Goal: Communication & Community: Answer question/provide support

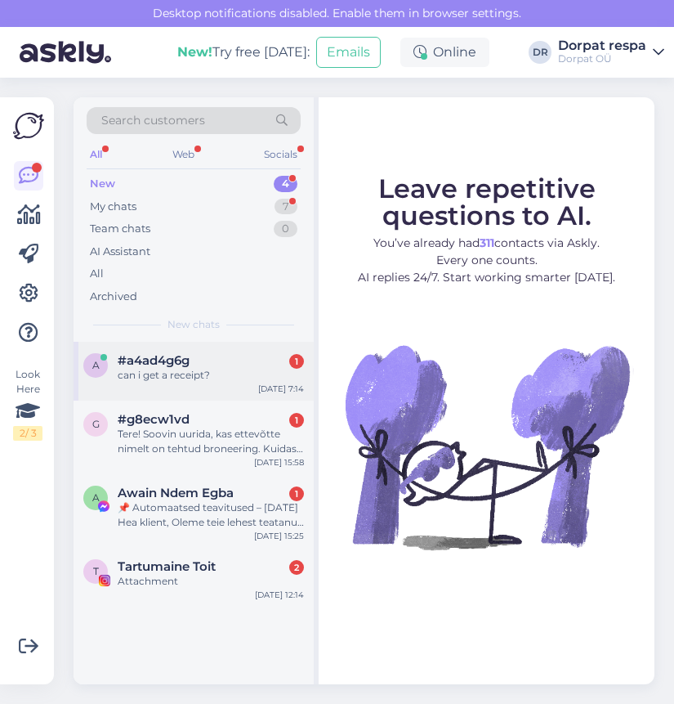
click at [154, 369] on div "can i get a receipt?" at bounding box center [211, 375] width 186 height 15
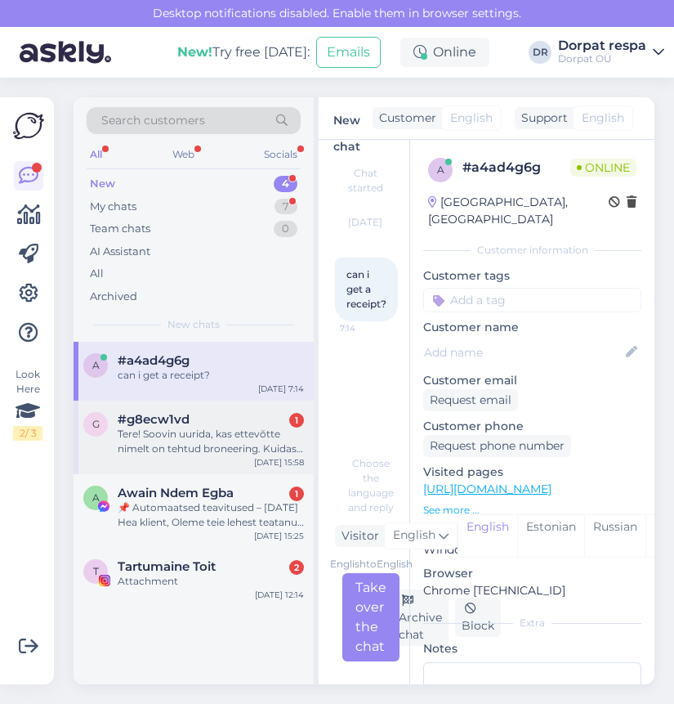
click at [186, 436] on div "Tere! Soovin uurida, kas ettevõtte nimelt on tehtud broneering. Kuidas seda kon…" at bounding box center [211, 441] width 186 height 29
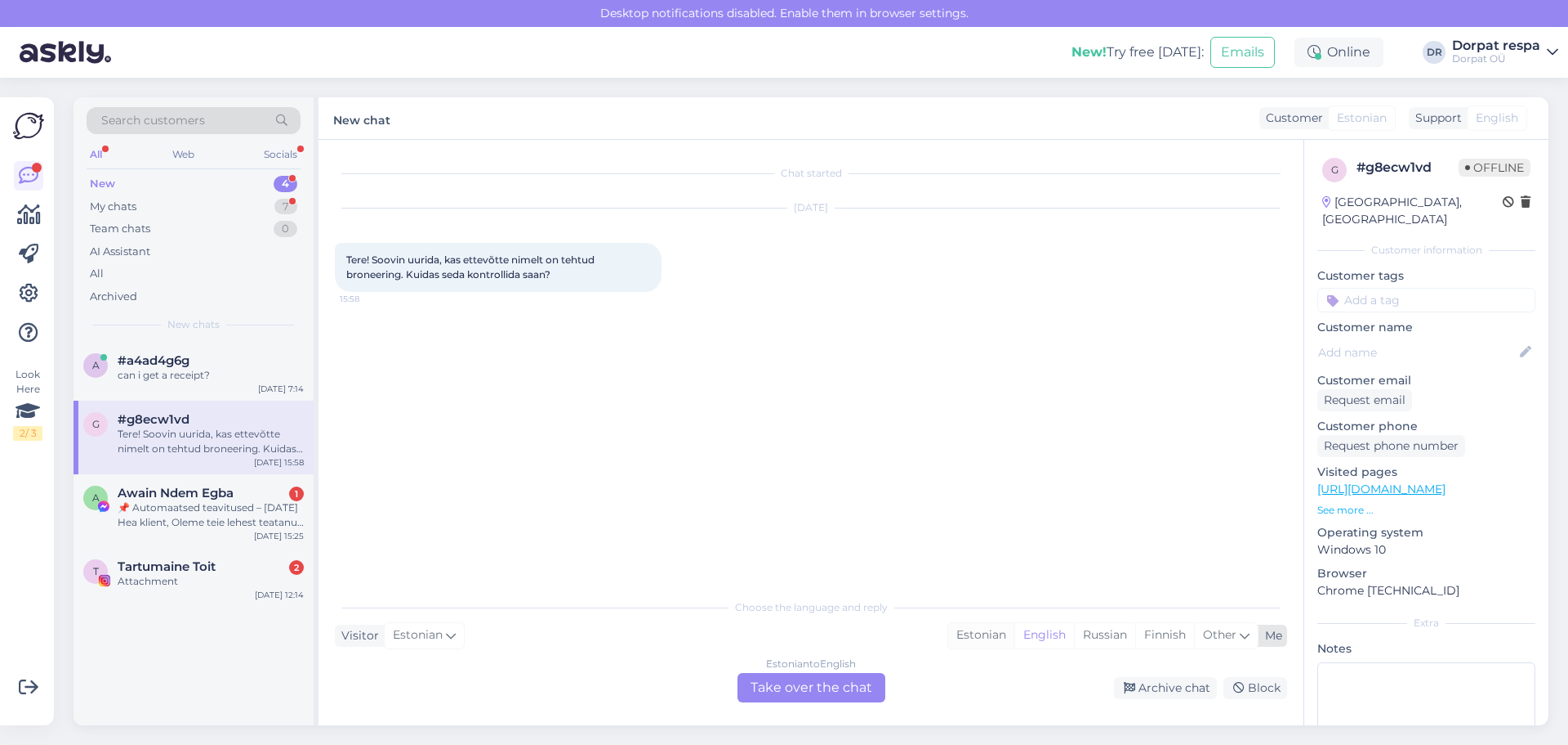
click at [673, 633] on div "Estonian" at bounding box center [981, 635] width 66 height 25
click at [673, 691] on div "Estonian to Estonian Take over the chat" at bounding box center [811, 687] width 148 height 29
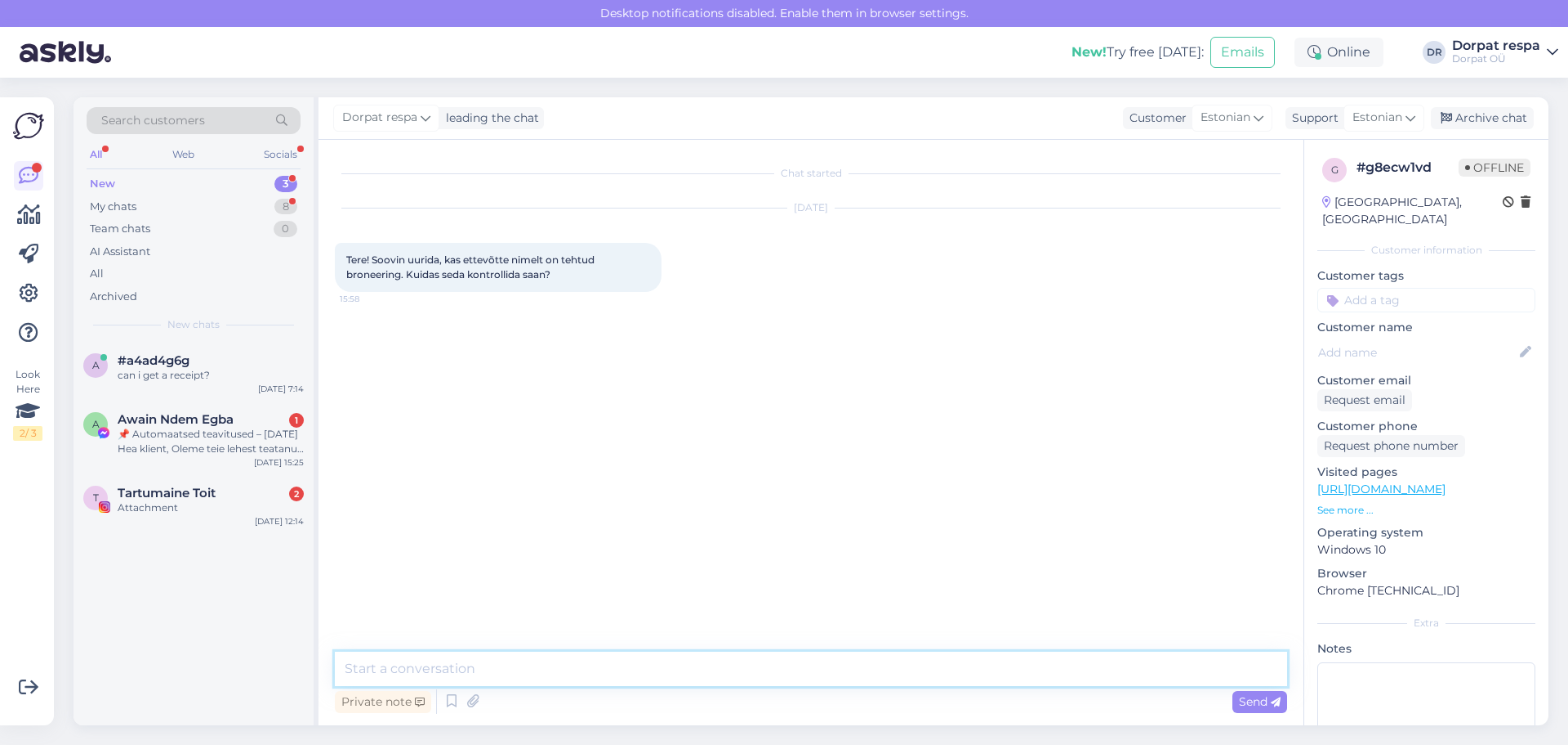
click at [627, 668] on textarea at bounding box center [810, 668] width 952 height 34
type textarea "Tere! Saame kontrollida seda näiteks külalise nime järgi."
click at [673, 703] on span "Send" at bounding box center [1260, 701] width 42 height 15
click at [201, 369] on div "can i get a receipt?" at bounding box center [211, 375] width 186 height 15
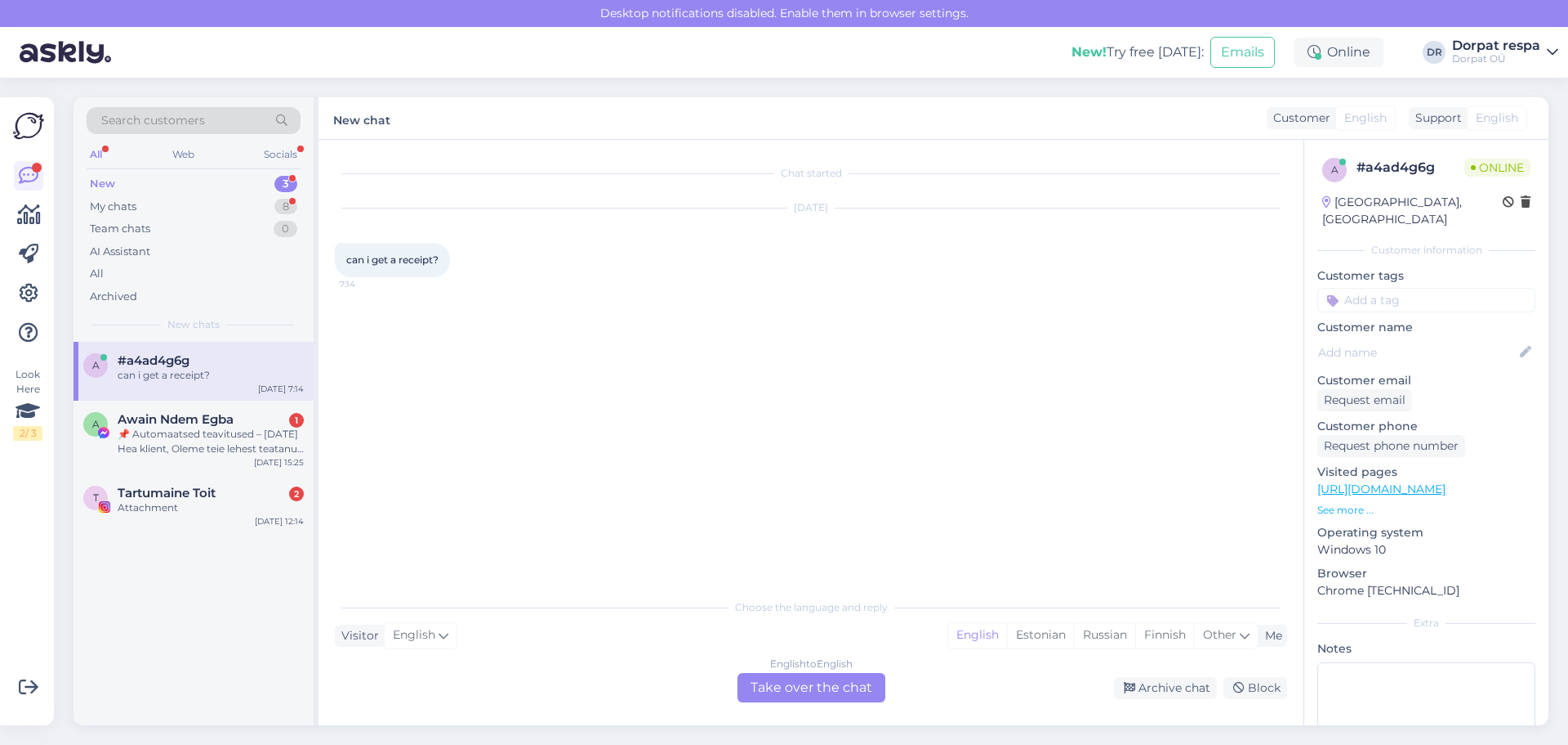
click at [673, 688] on div "English to English Take over the chat" at bounding box center [811, 687] width 148 height 29
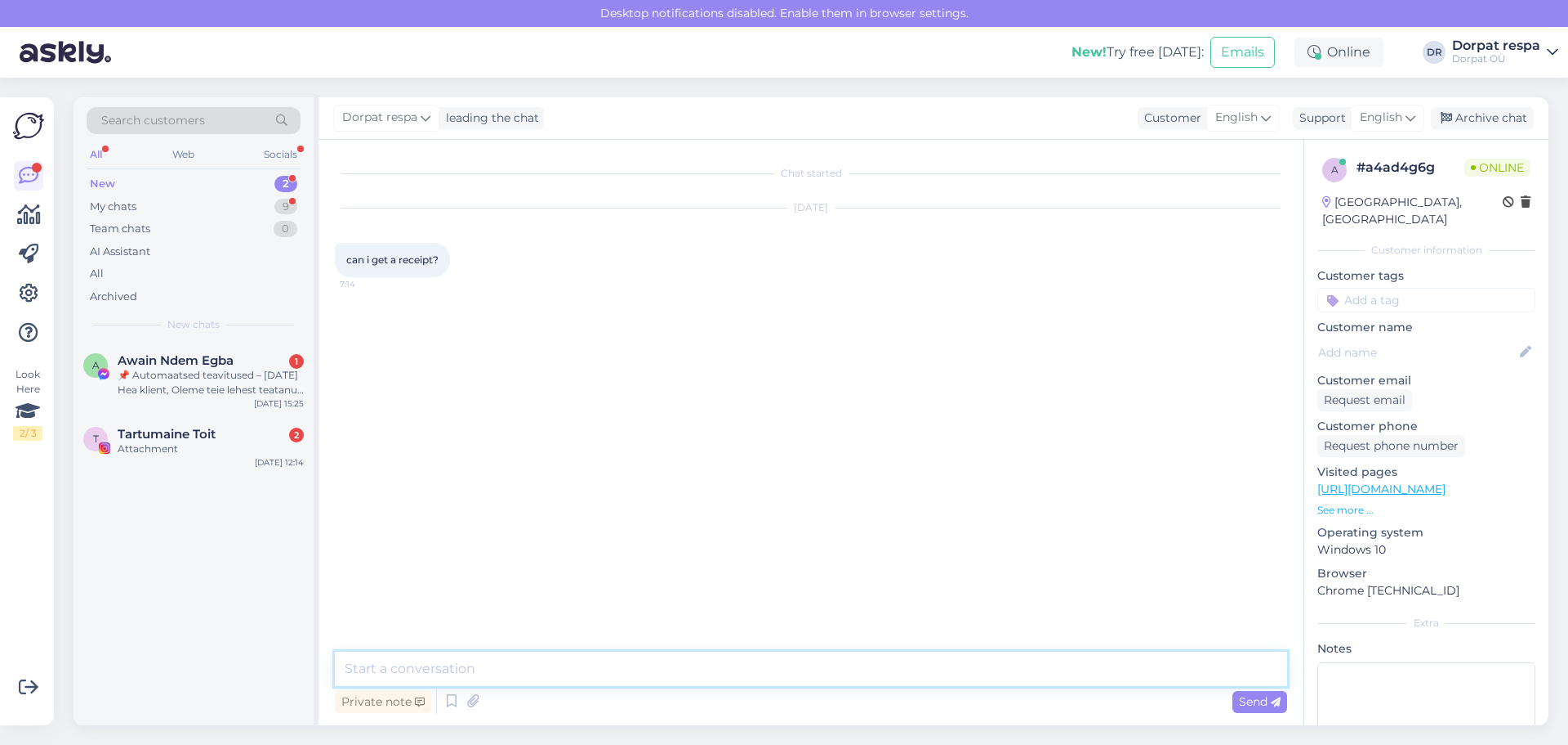
click at [548, 669] on textarea at bounding box center [810, 668] width 952 height 34
click at [673, 669] on textarea "Hello! On whose name is the reservation you want to request a reciept for?" at bounding box center [810, 668] width 952 height 34
type textarea "Hello! On whose name is the reservation you want to request a receipt for?"
click at [673, 702] on span "Send" at bounding box center [1260, 701] width 42 height 15
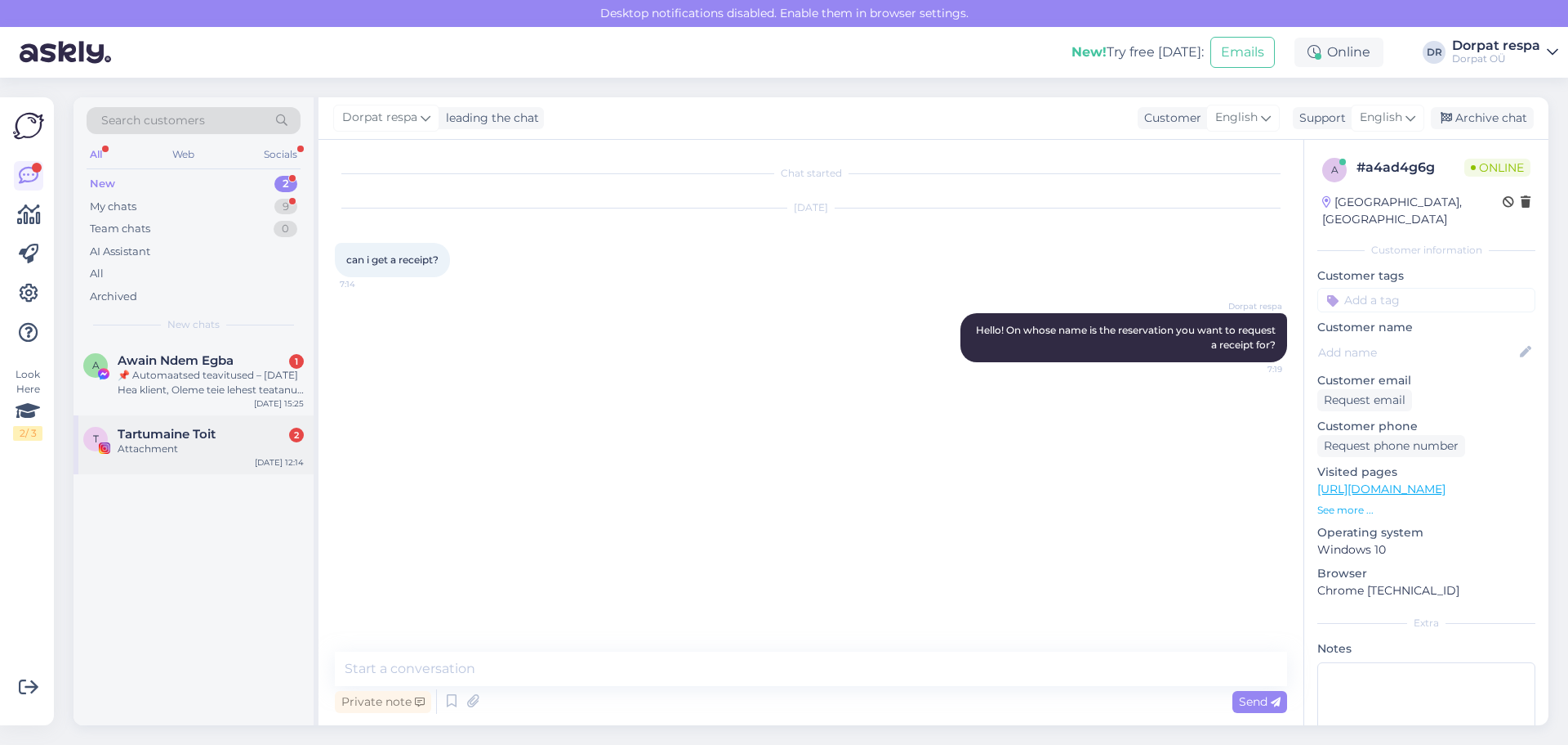
click at [199, 452] on div "Attachment" at bounding box center [211, 448] width 186 height 15
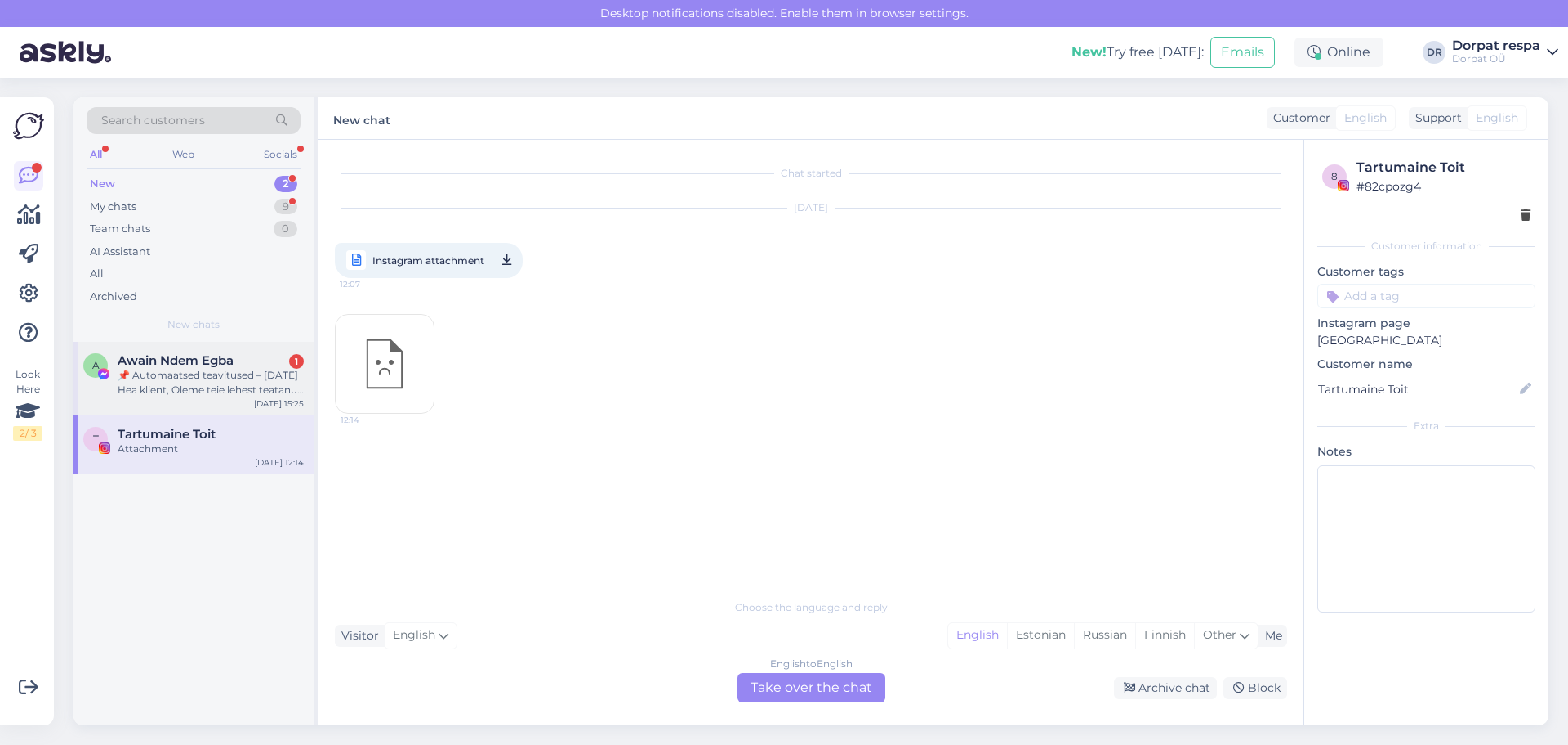
click at [235, 373] on div "📌 Automaatsed teavitused – [DATE] Hea klient, Oleme teie lehest teatanud ja või…" at bounding box center [211, 382] width 186 height 29
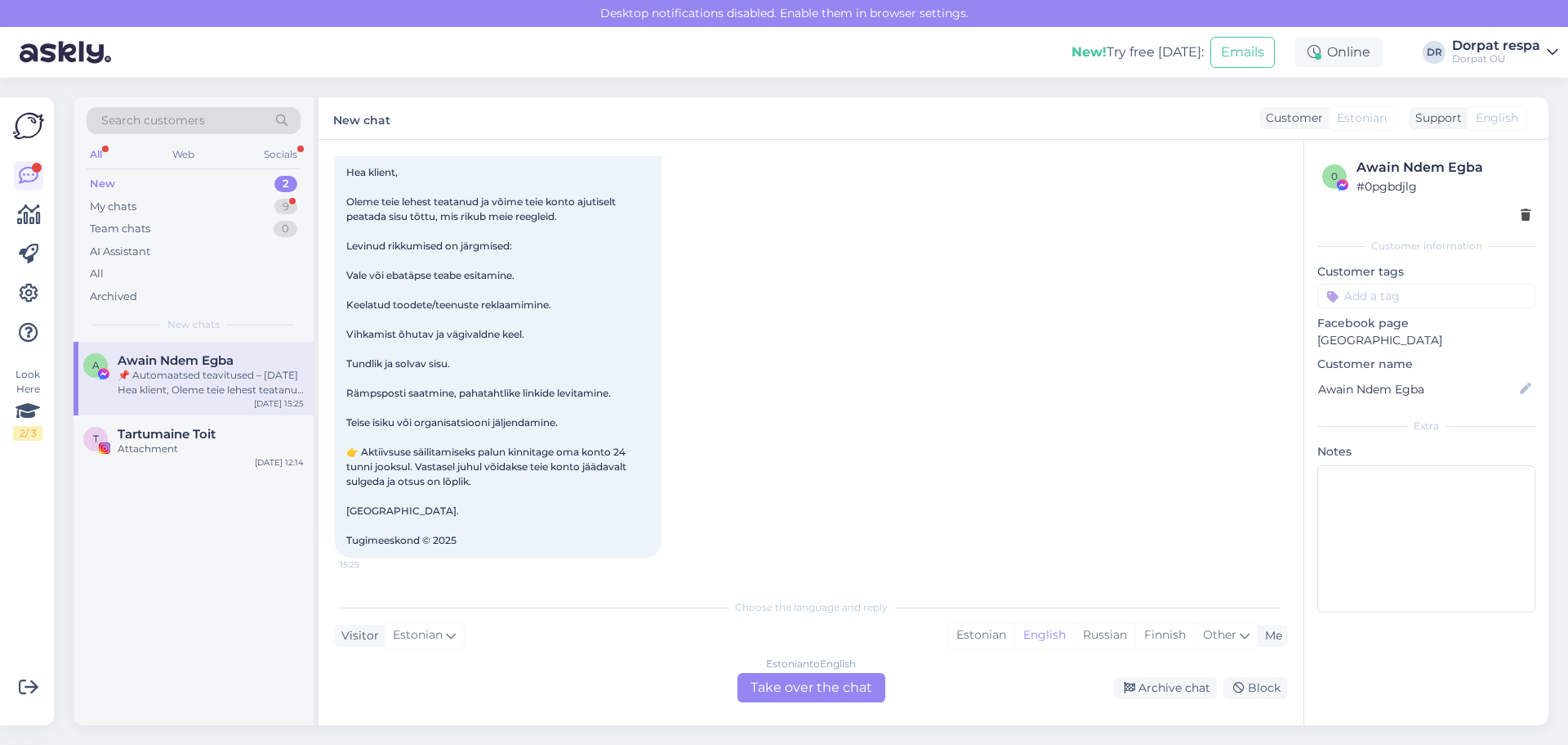
scroll to position [188, 0]
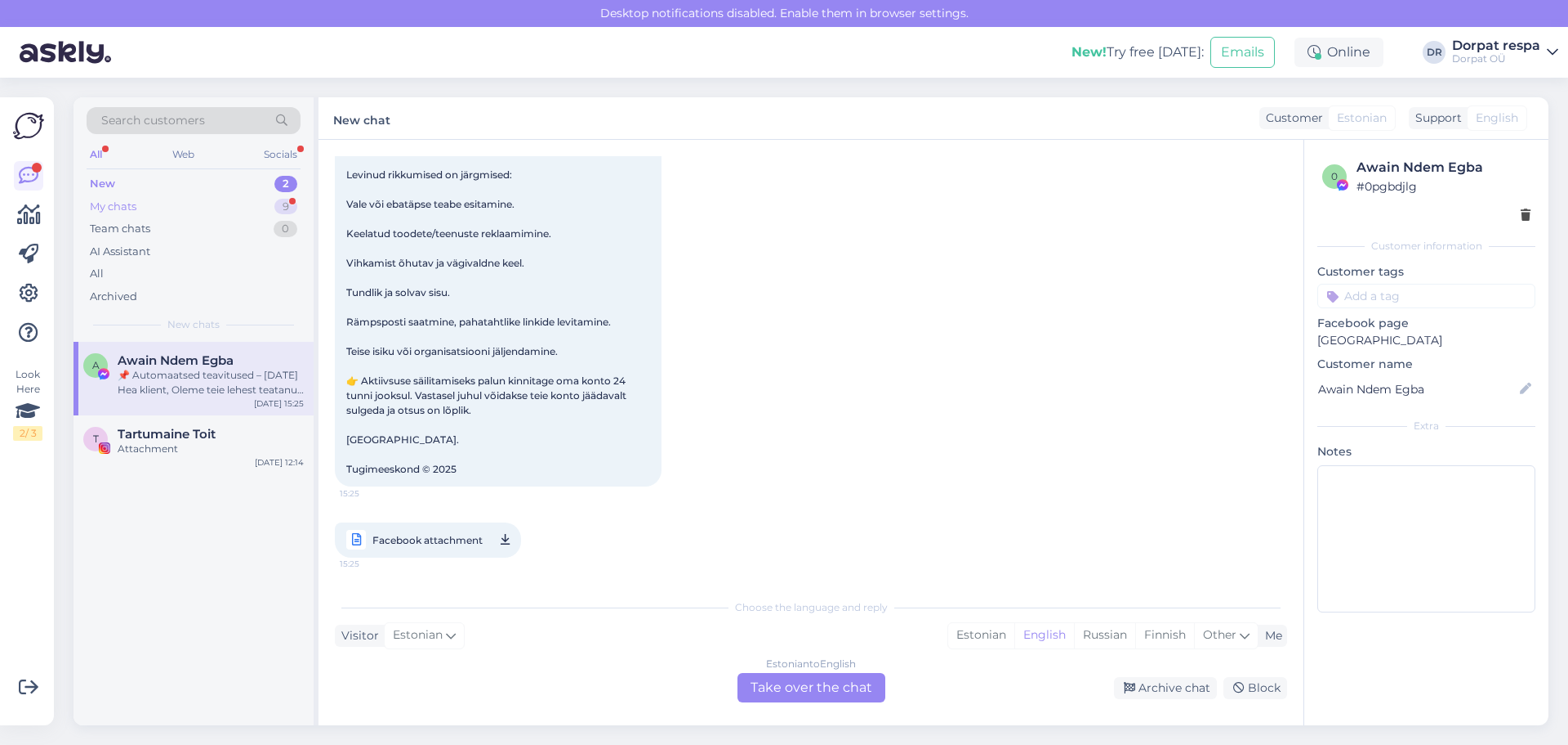
click at [168, 208] on div "My chats 9" at bounding box center [194, 206] width 214 height 23
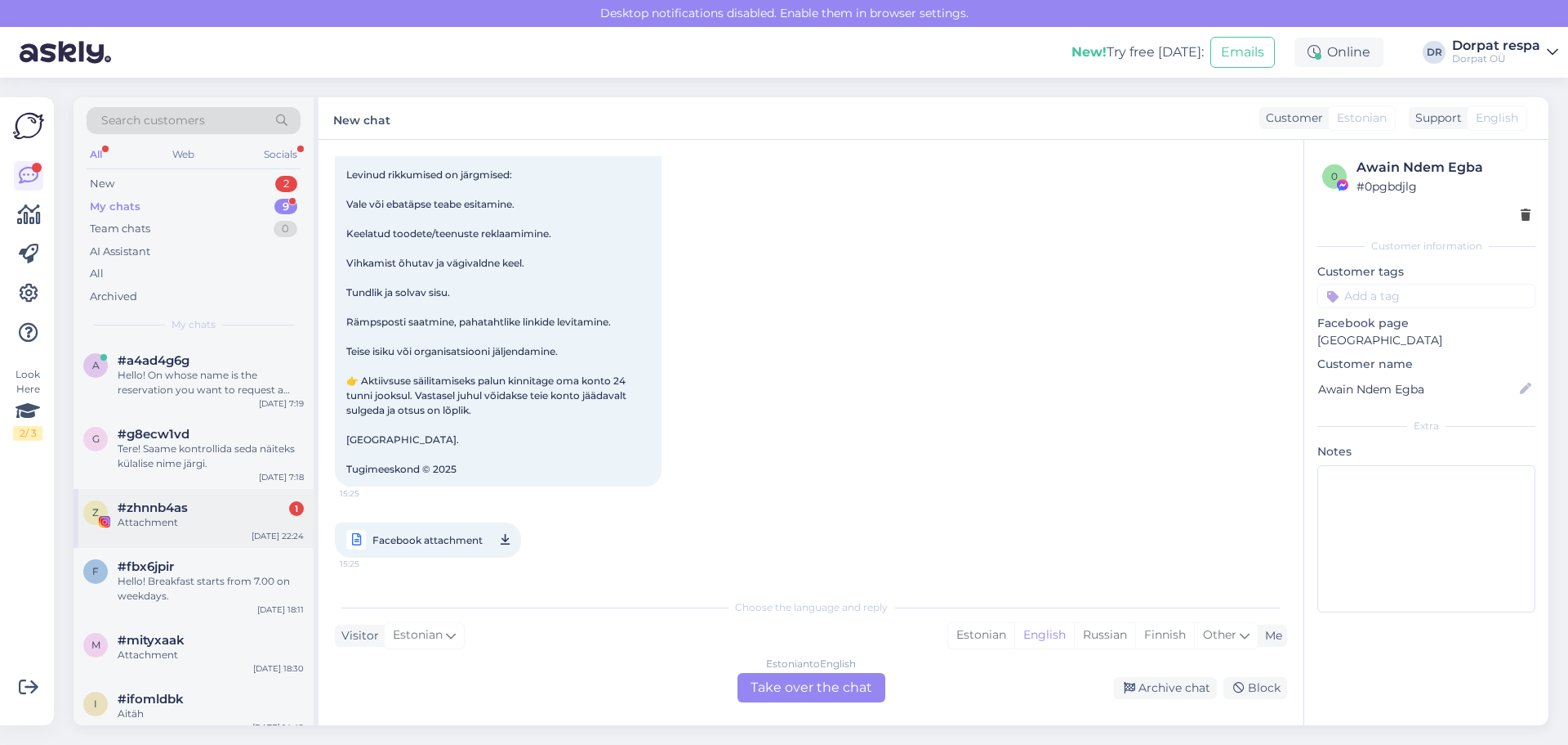
click at [235, 504] on div "#zhnnb4as 1" at bounding box center [211, 507] width 186 height 15
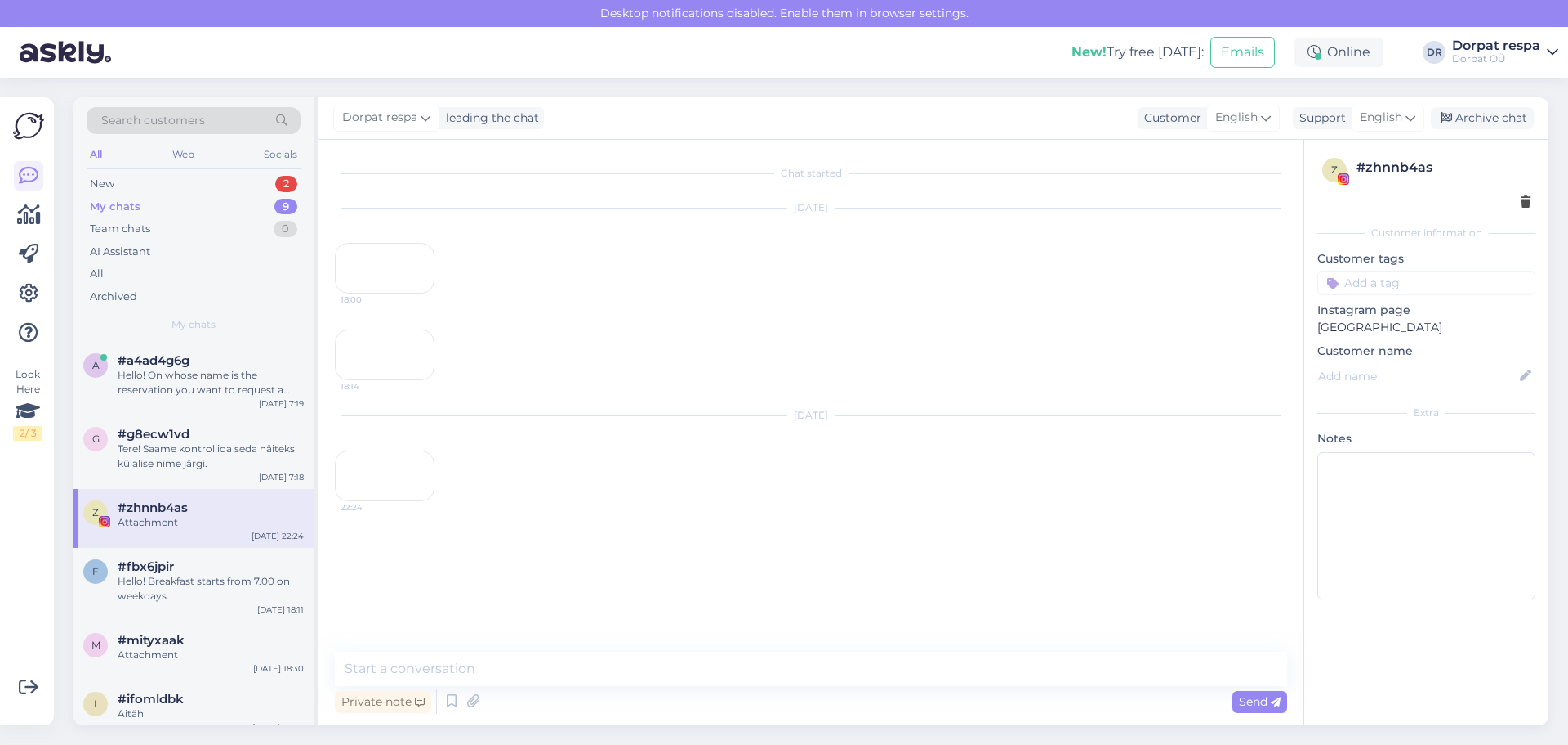
scroll to position [29, 0]
click at [377, 565] on div "22:24" at bounding box center [385, 569] width 100 height 100
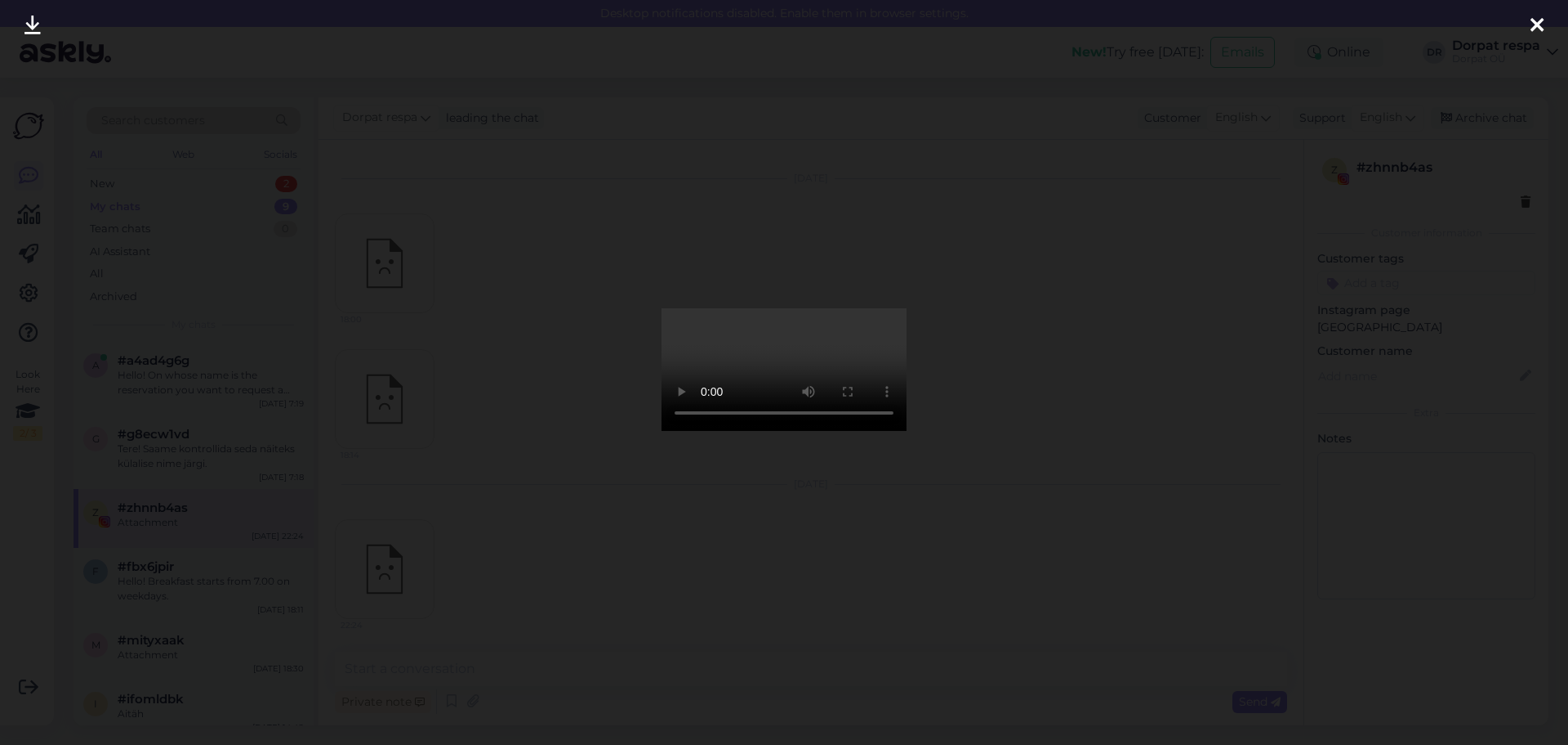
click at [535, 526] on div at bounding box center [784, 372] width 1568 height 745
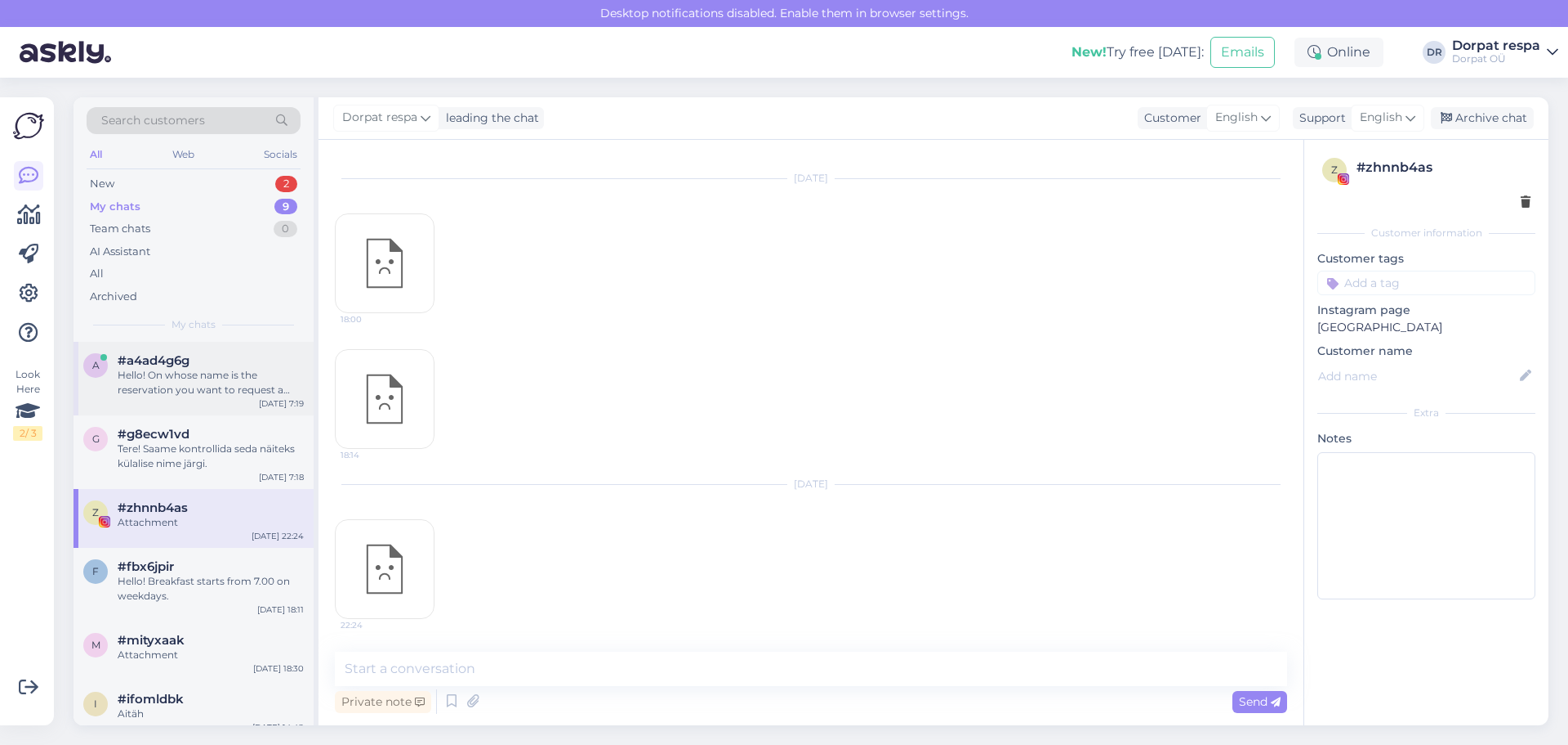
click at [210, 379] on div "Hello! On whose name is the reservation you want to request a receipt for?" at bounding box center [211, 382] width 186 height 29
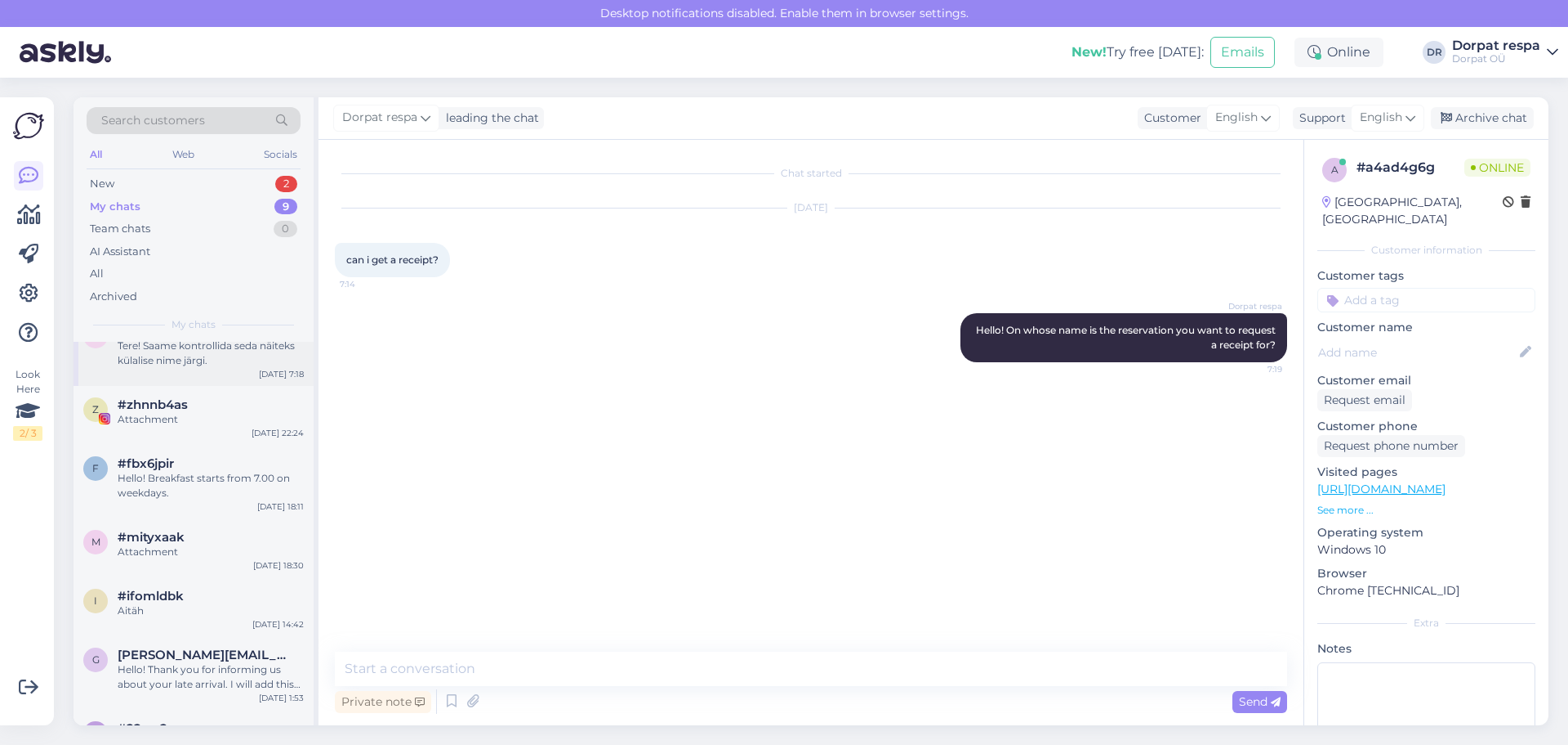
scroll to position [42, 0]
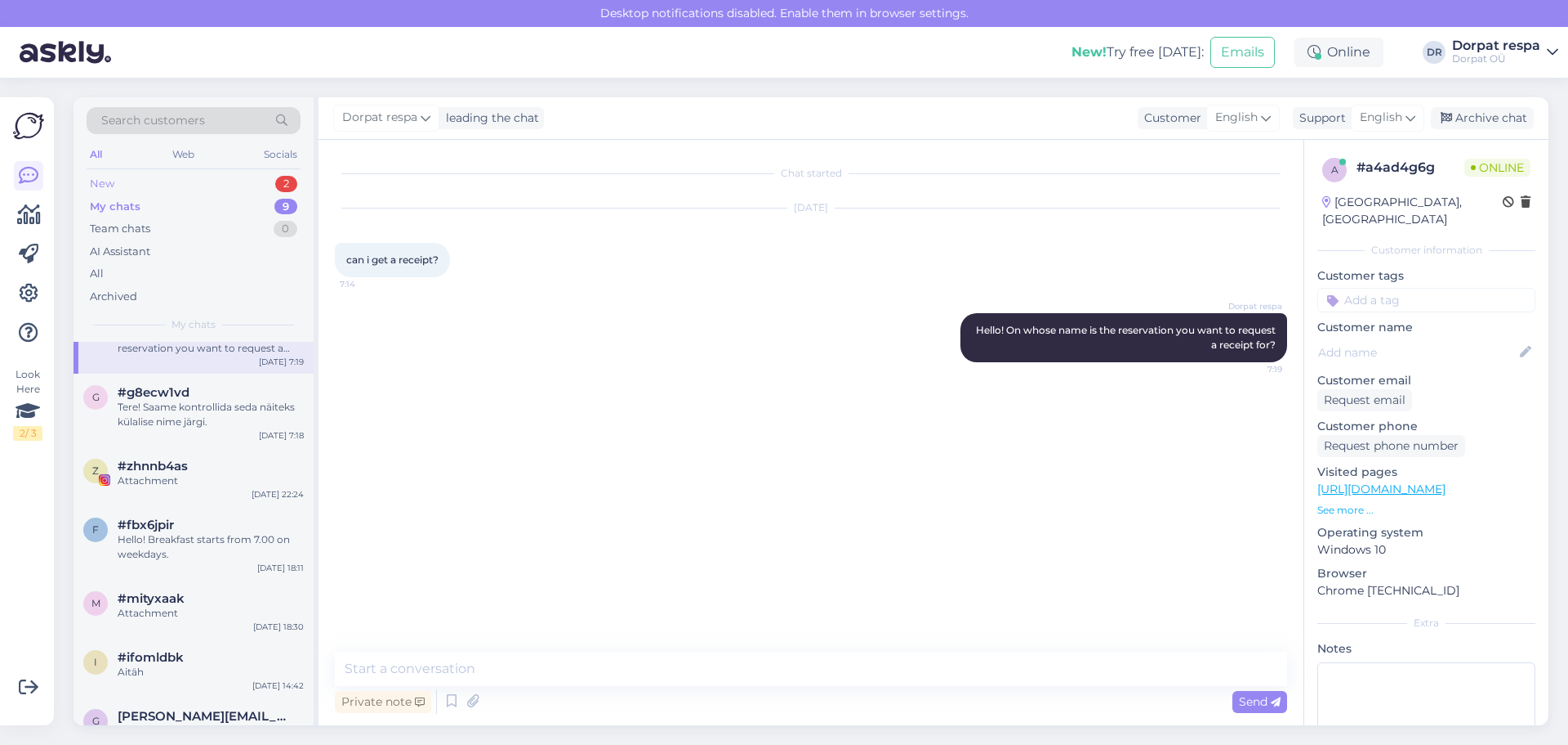
click at [188, 184] on div "New 2" at bounding box center [194, 183] width 214 height 23
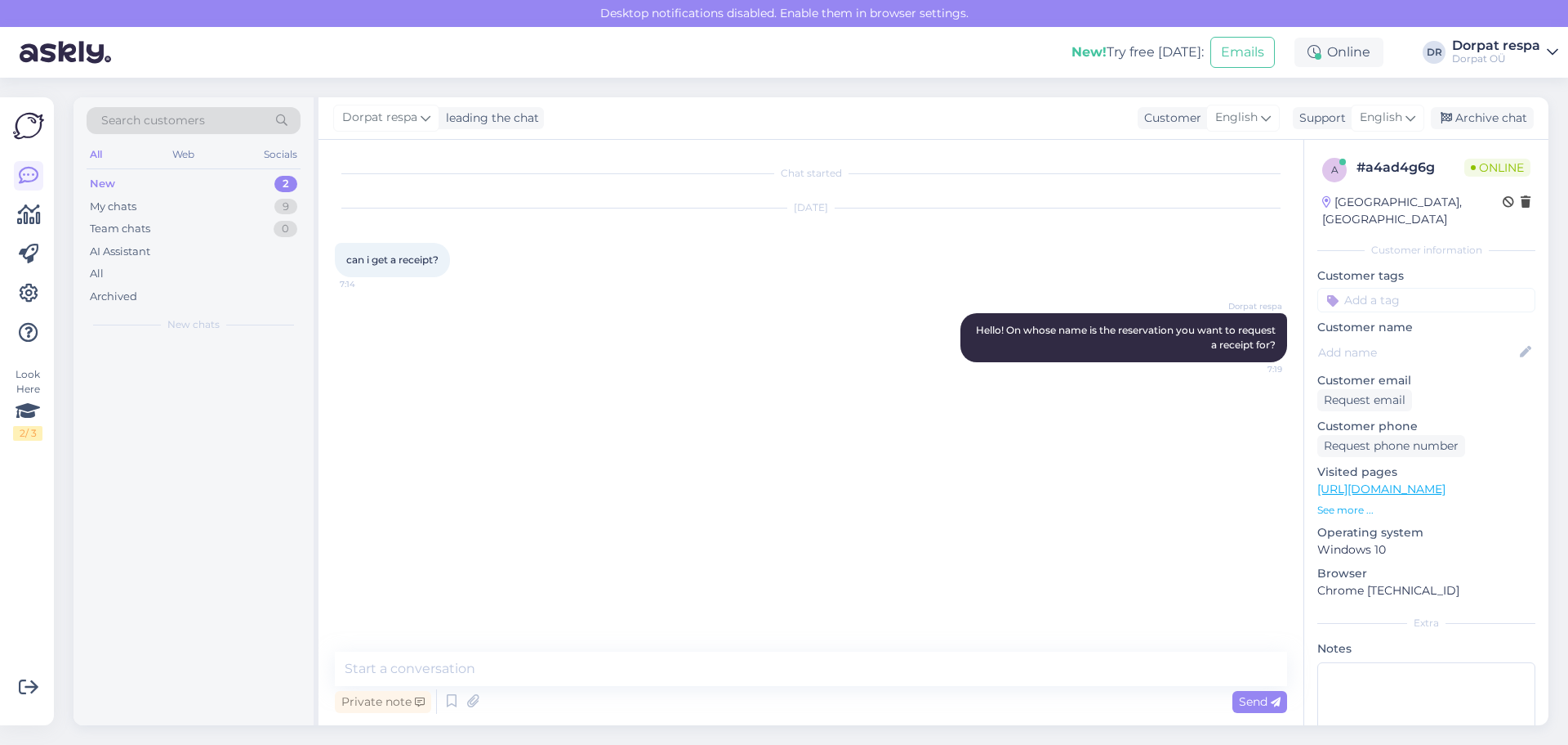
scroll to position [0, 0]
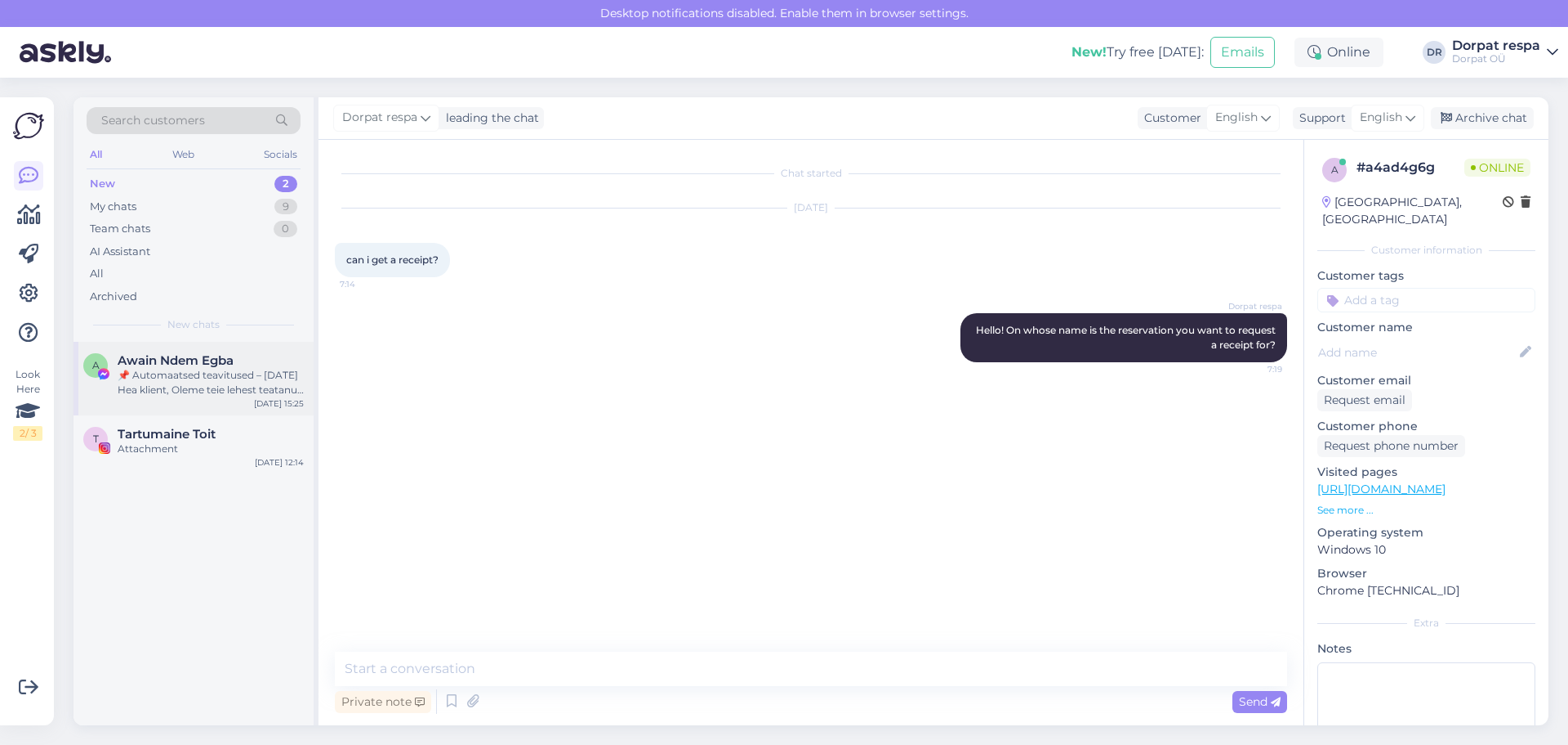
click at [210, 372] on div "📌 Automaatsed teavitused – [DATE] Hea klient, Oleme teie lehest teatanud ja või…" at bounding box center [211, 382] width 186 height 29
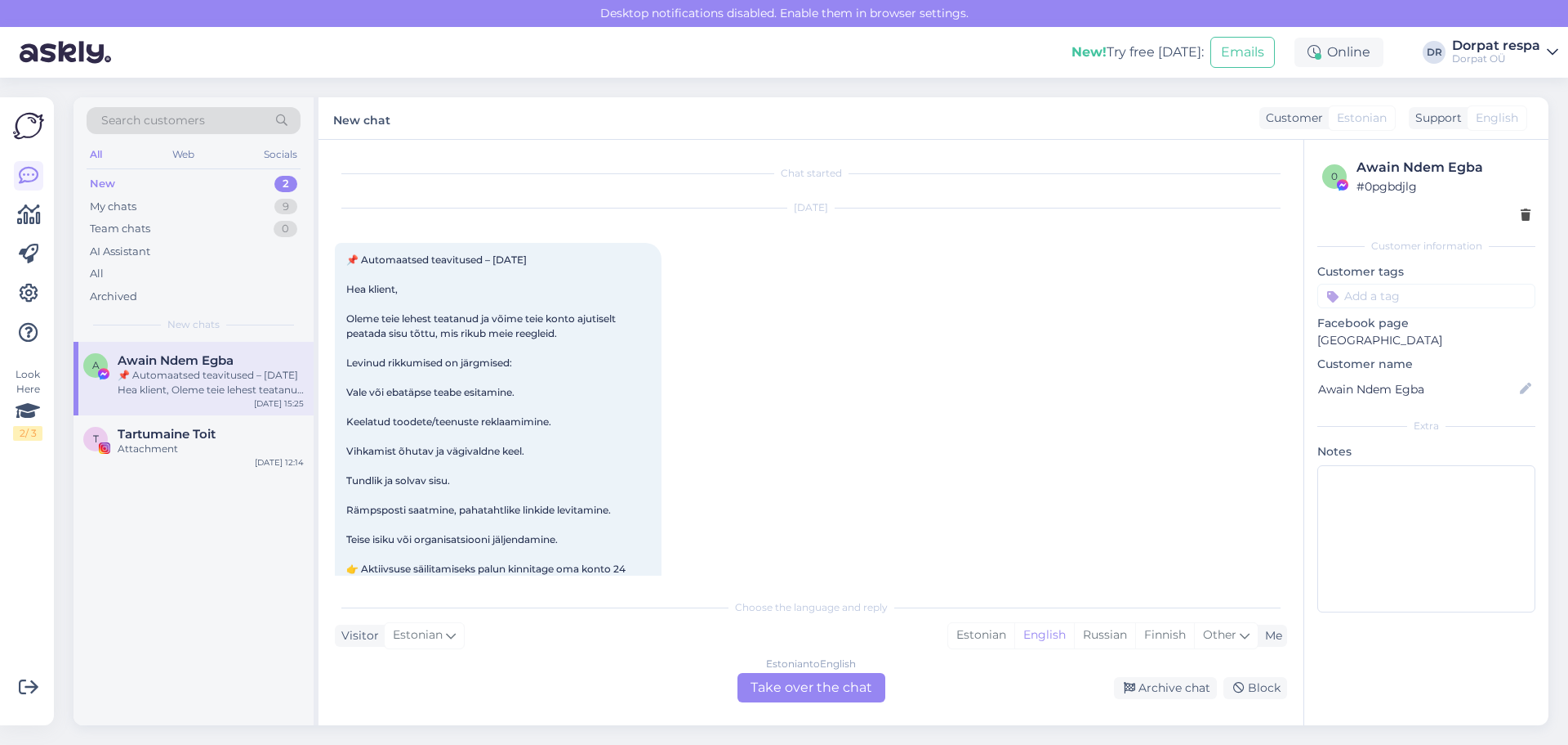
scroll to position [34, 0]
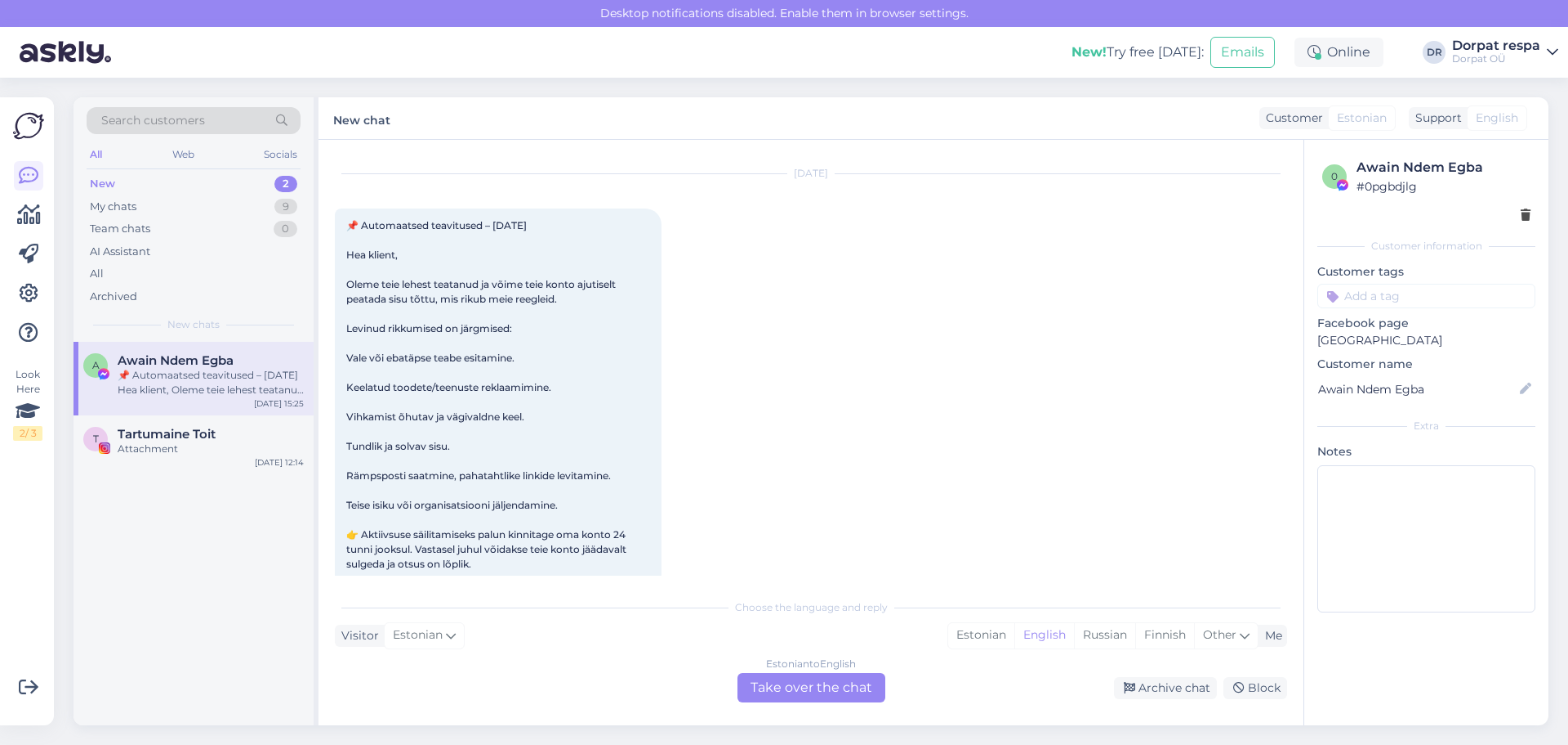
drag, startPoint x: 189, startPoint y: 378, endPoint x: 244, endPoint y: 312, distance: 85.9
click at [244, 312] on div "Search customers All Web Socials New 2 My chats 9 Team chats 0 AI Assistant All…" at bounding box center [194, 219] width 240 height 244
click at [170, 454] on div "Attachment" at bounding box center [211, 448] width 186 height 15
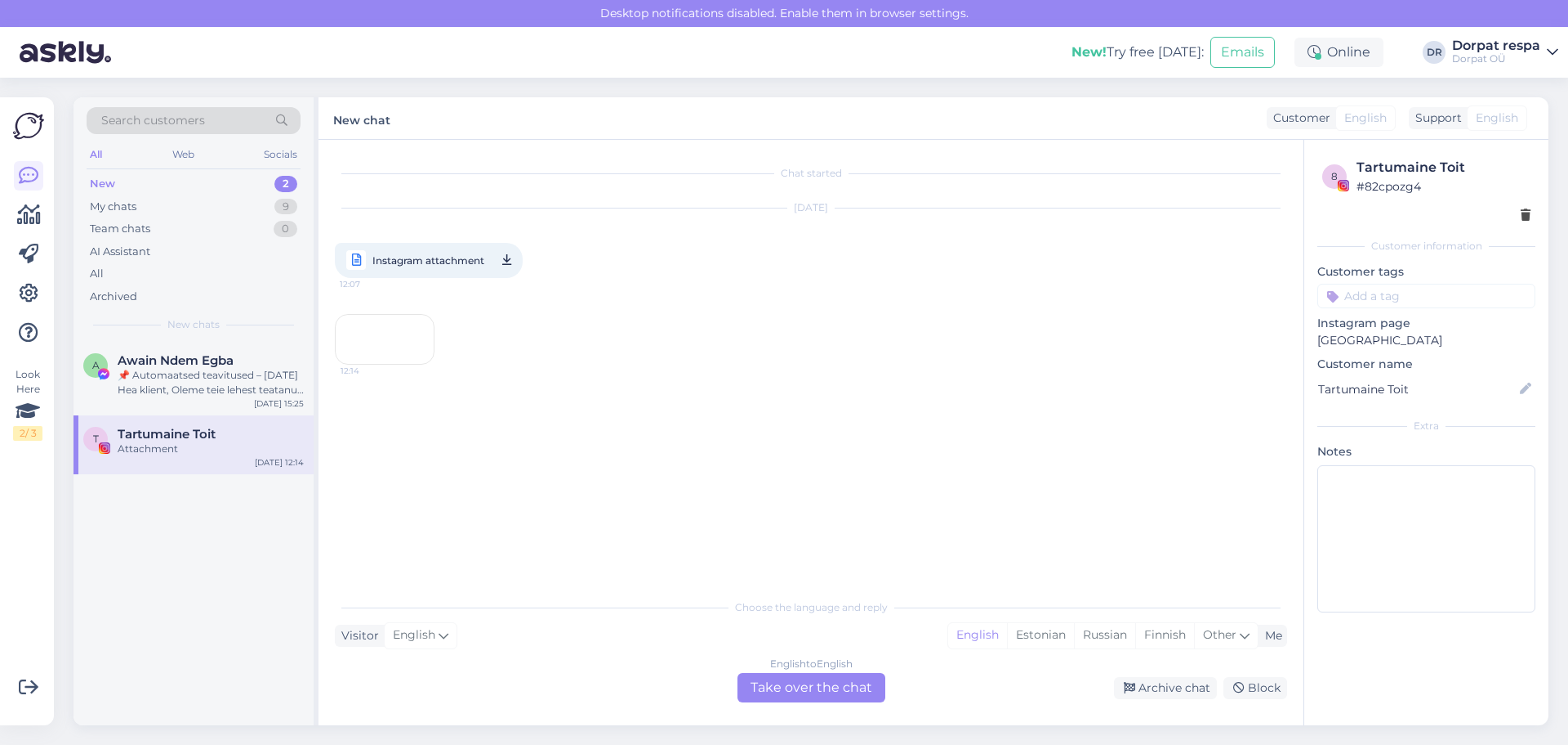
scroll to position [0, 0]
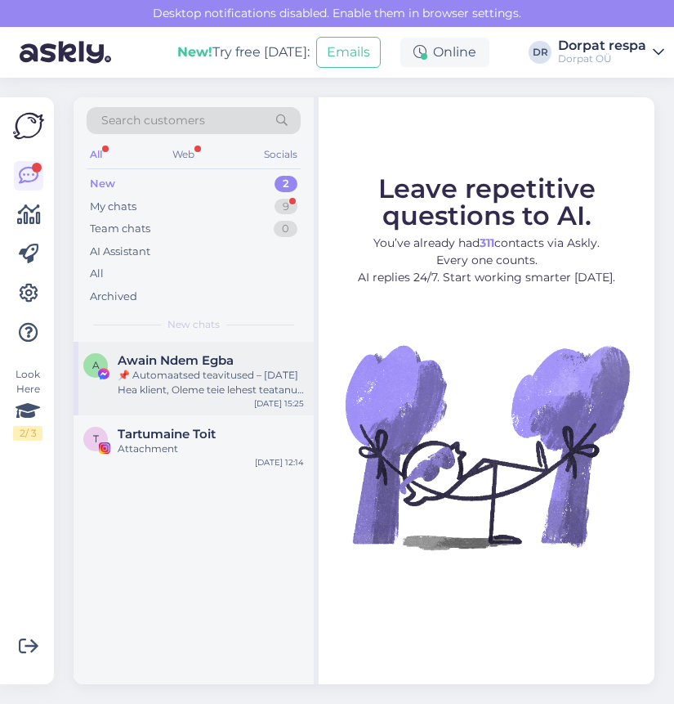
click at [208, 385] on div "📌 Automaatsed teavitused – [DATE] Hea klient, Oleme teie lehest teatanud ja või…" at bounding box center [211, 382] width 186 height 29
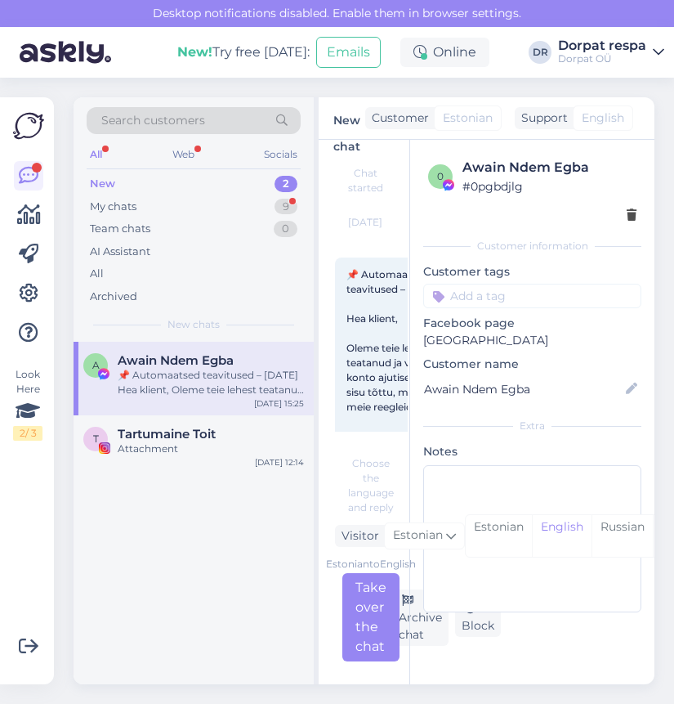
scroll to position [49, 0]
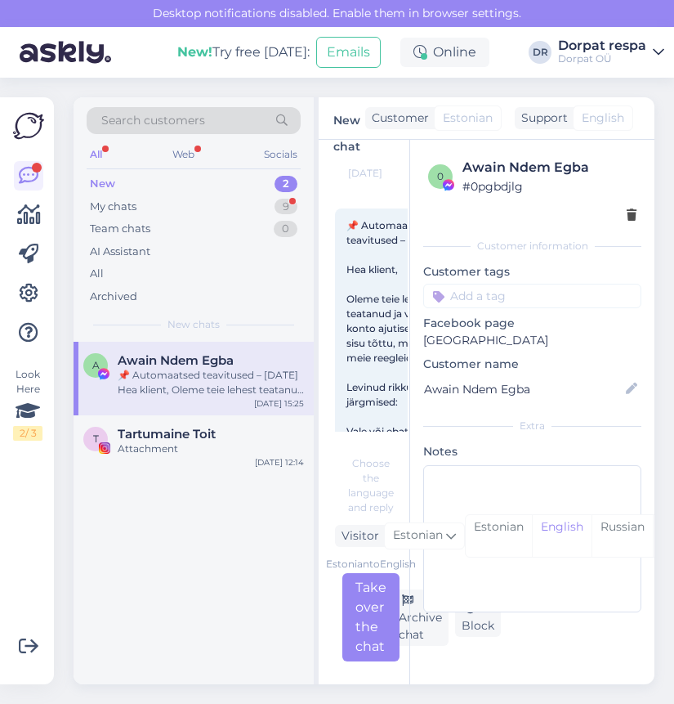
click at [201, 184] on div "New 2" at bounding box center [194, 183] width 214 height 23
click at [193, 209] on div "My chats 9" at bounding box center [194, 206] width 214 height 23
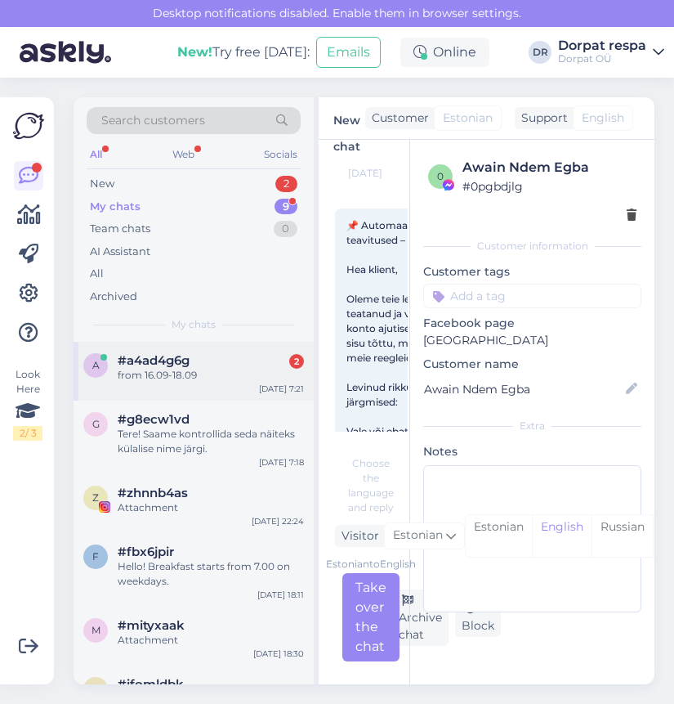
click at [199, 371] on div "from 16.09-18.09" at bounding box center [211, 375] width 186 height 15
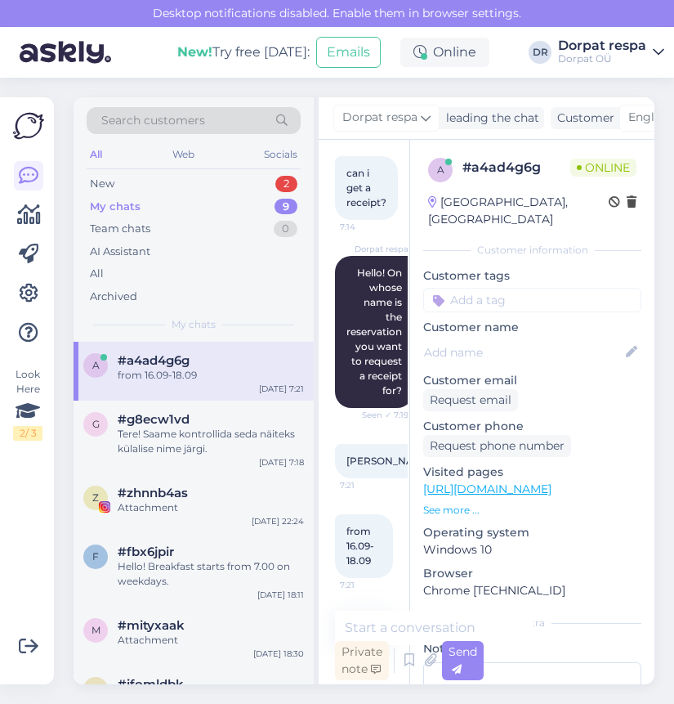
scroll to position [0, 0]
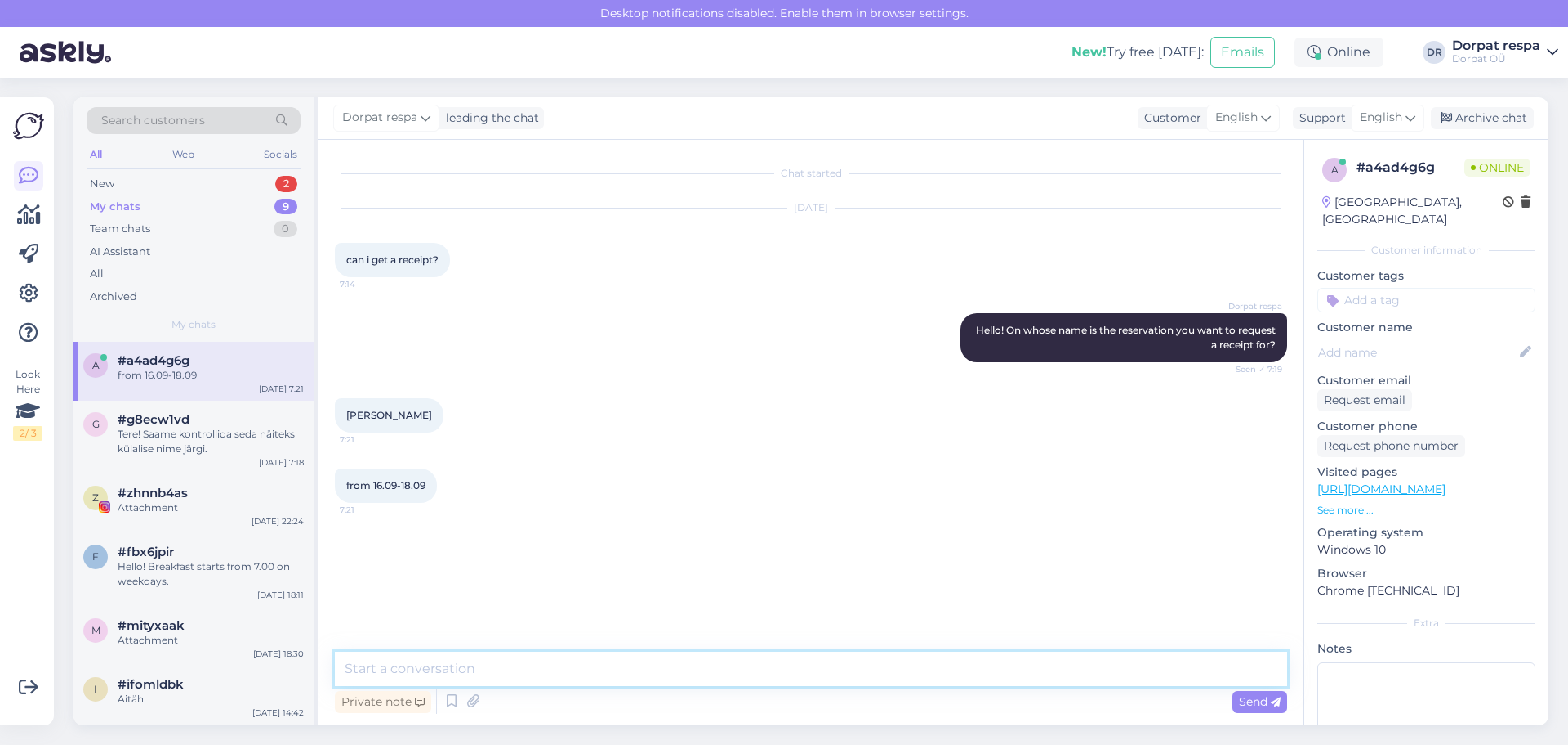
click at [465, 666] on textarea at bounding box center [810, 668] width 952 height 34
type textarea "The invoice has been sent to the email."
click at [673, 703] on span "Send" at bounding box center [1260, 701] width 42 height 15
